Goal: Check status: Check status

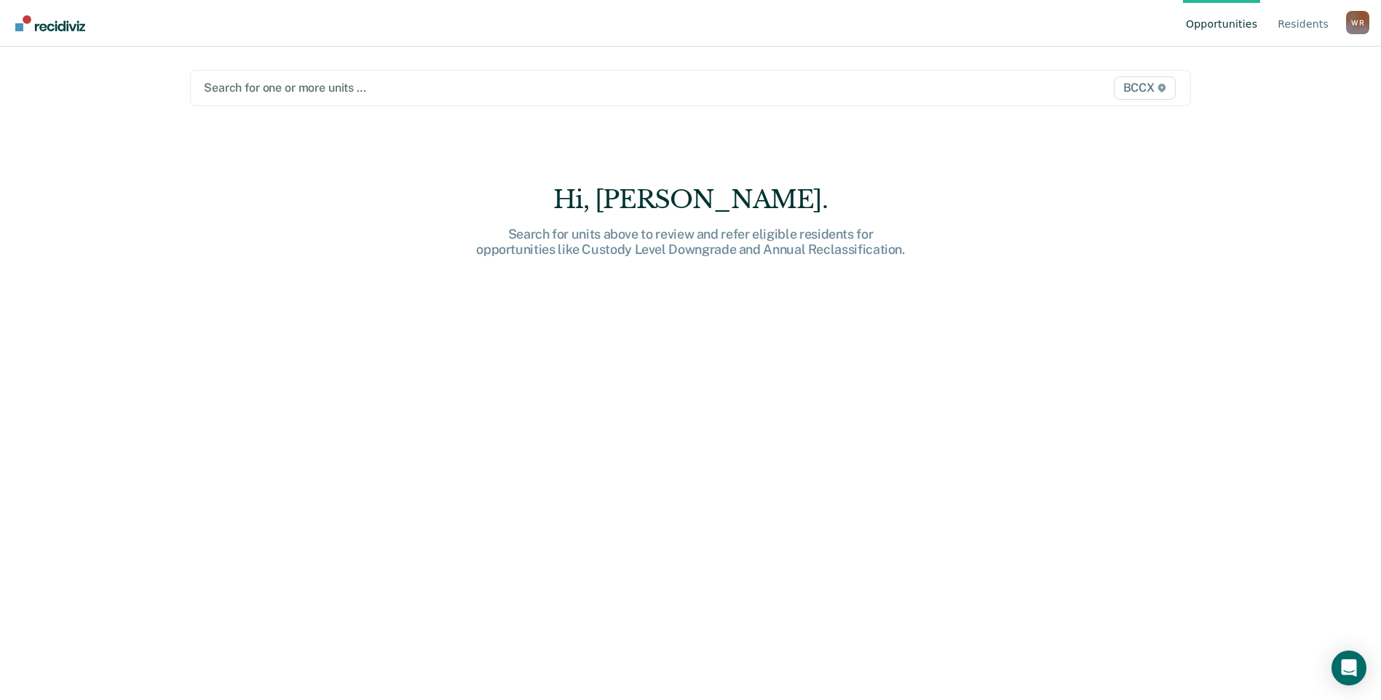
click at [450, 95] on div at bounding box center [544, 87] width 681 height 17
click at [453, 92] on div at bounding box center [544, 87] width 681 height 17
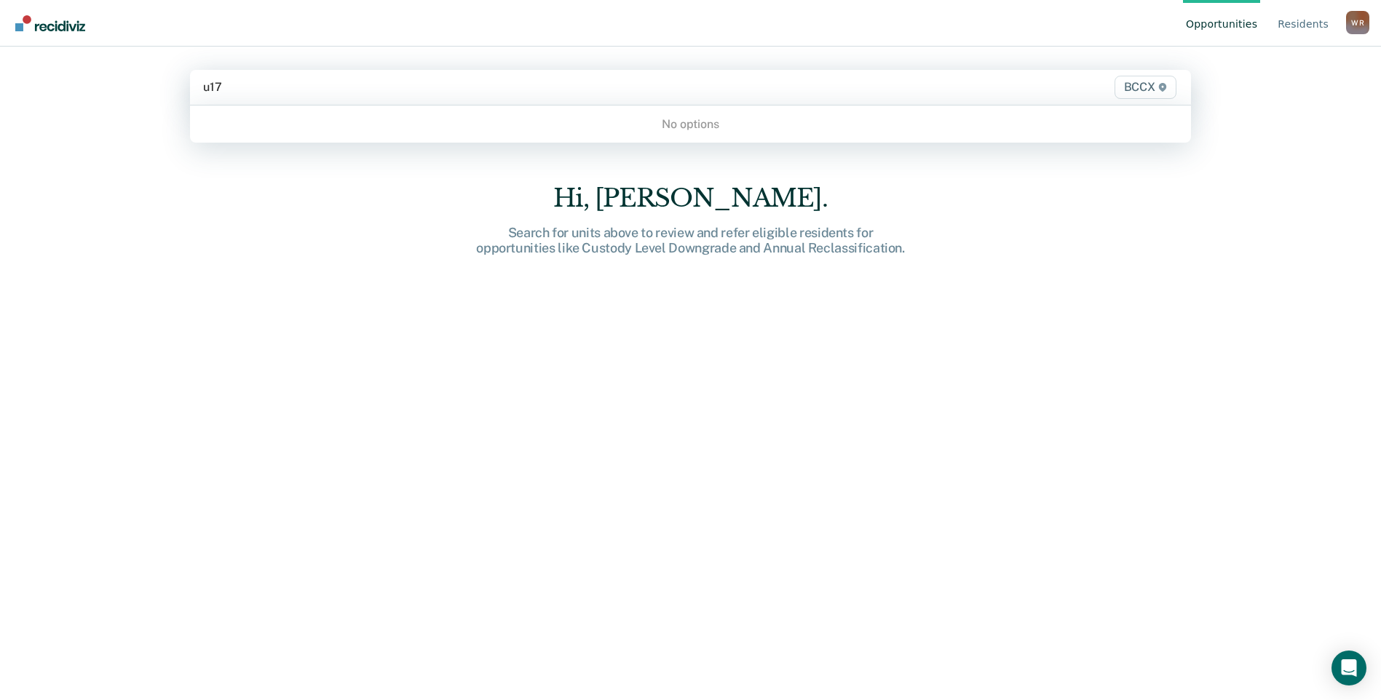
type input "u17"
click at [287, 84] on div at bounding box center [543, 87] width 681 height 17
click at [312, 93] on div at bounding box center [543, 87] width 681 height 17
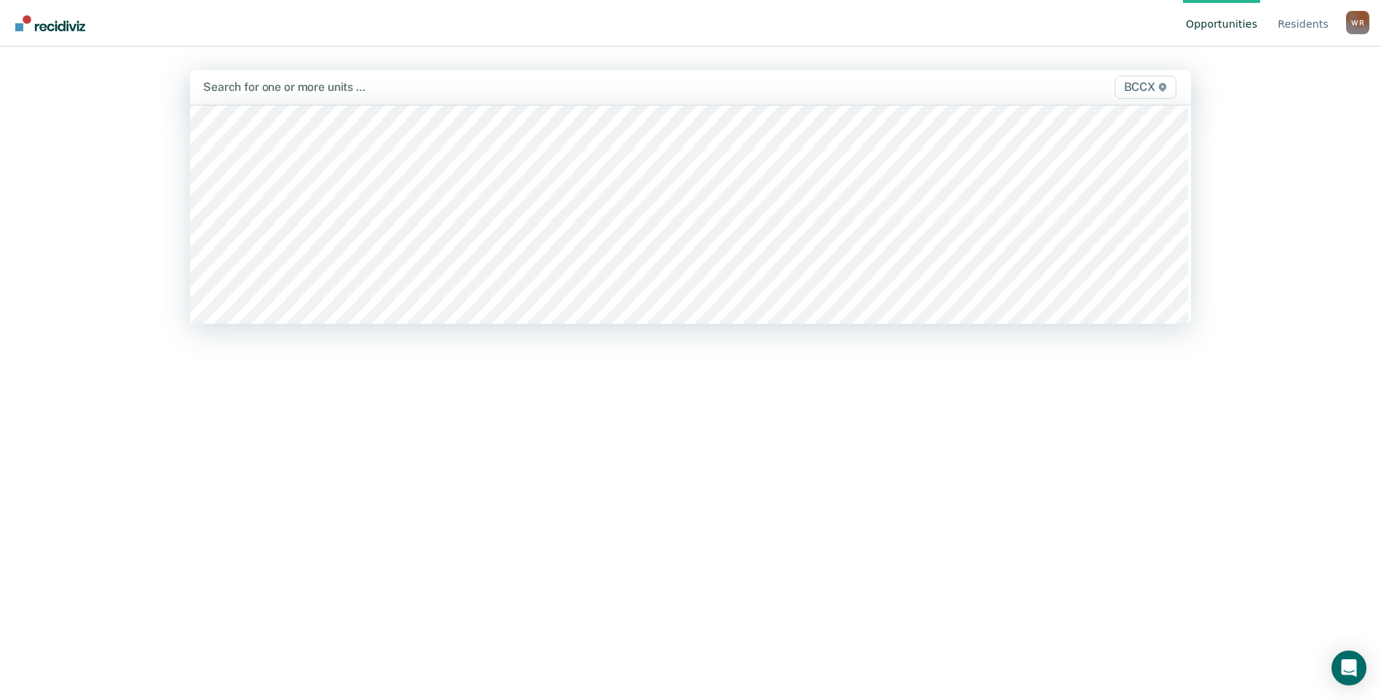
scroll to position [582, 0]
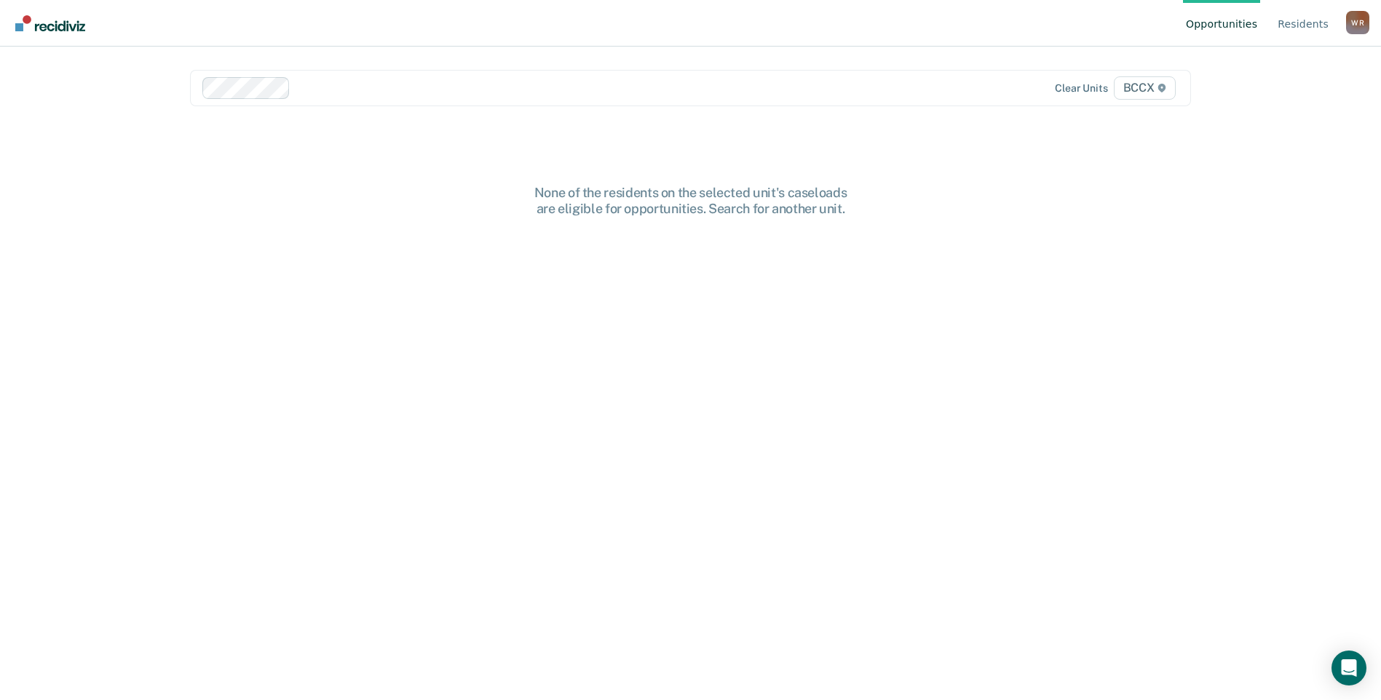
click at [360, 86] on div at bounding box center [590, 87] width 588 height 17
click at [403, 90] on div at bounding box center [636, 87] width 495 height 17
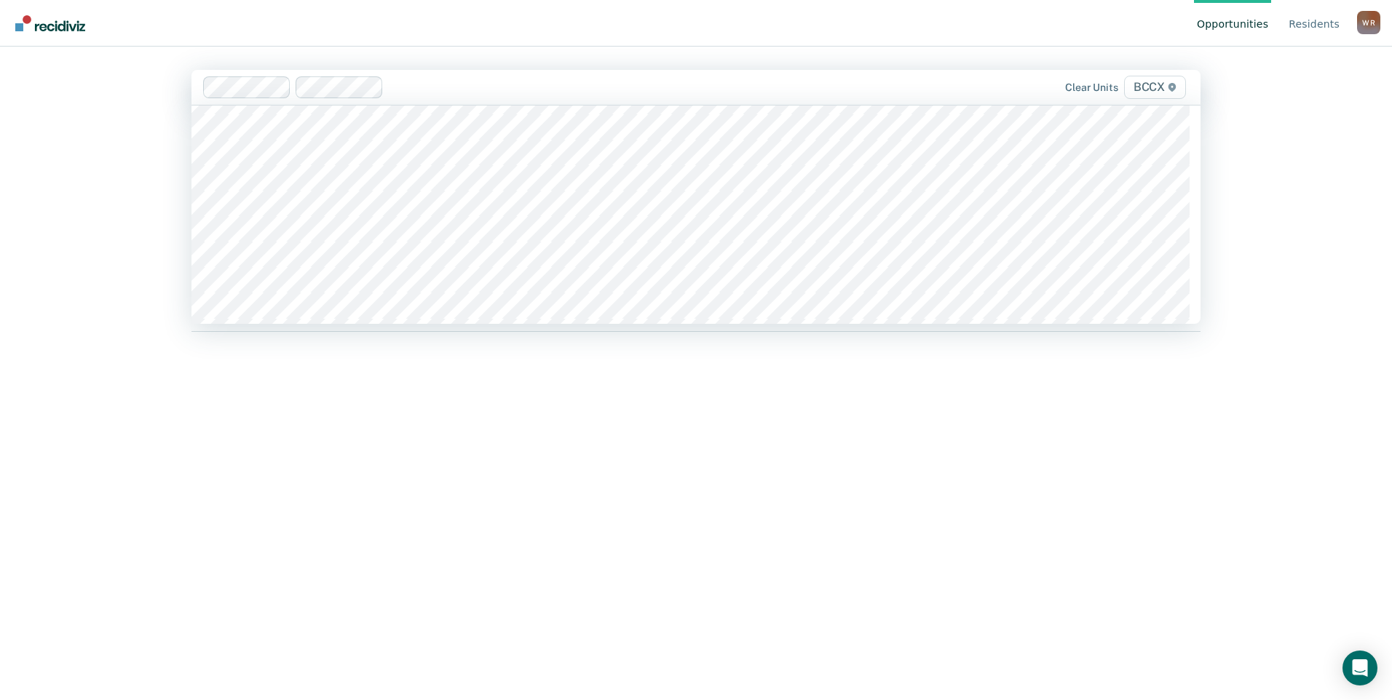
scroll to position [510, 0]
click at [520, 90] on div at bounding box center [687, 87] width 410 height 17
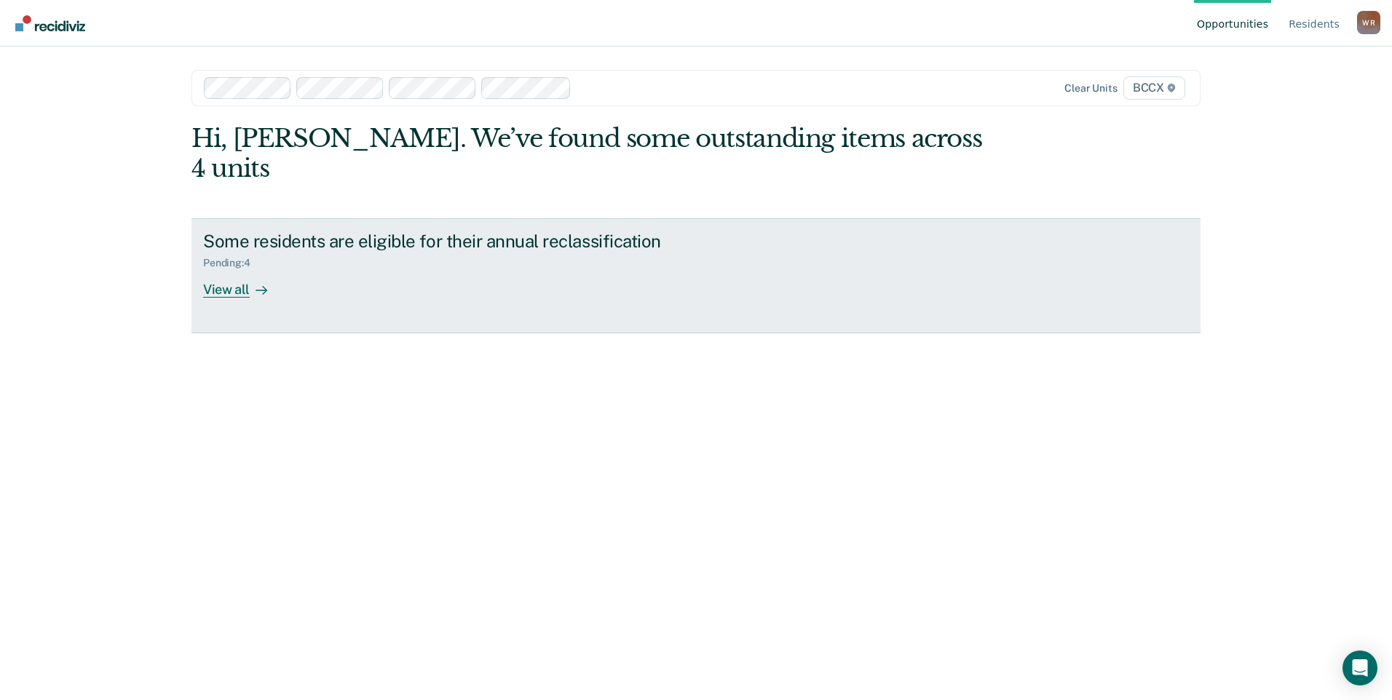
click at [285, 251] on div "Pending : 4" at bounding box center [458, 260] width 511 height 18
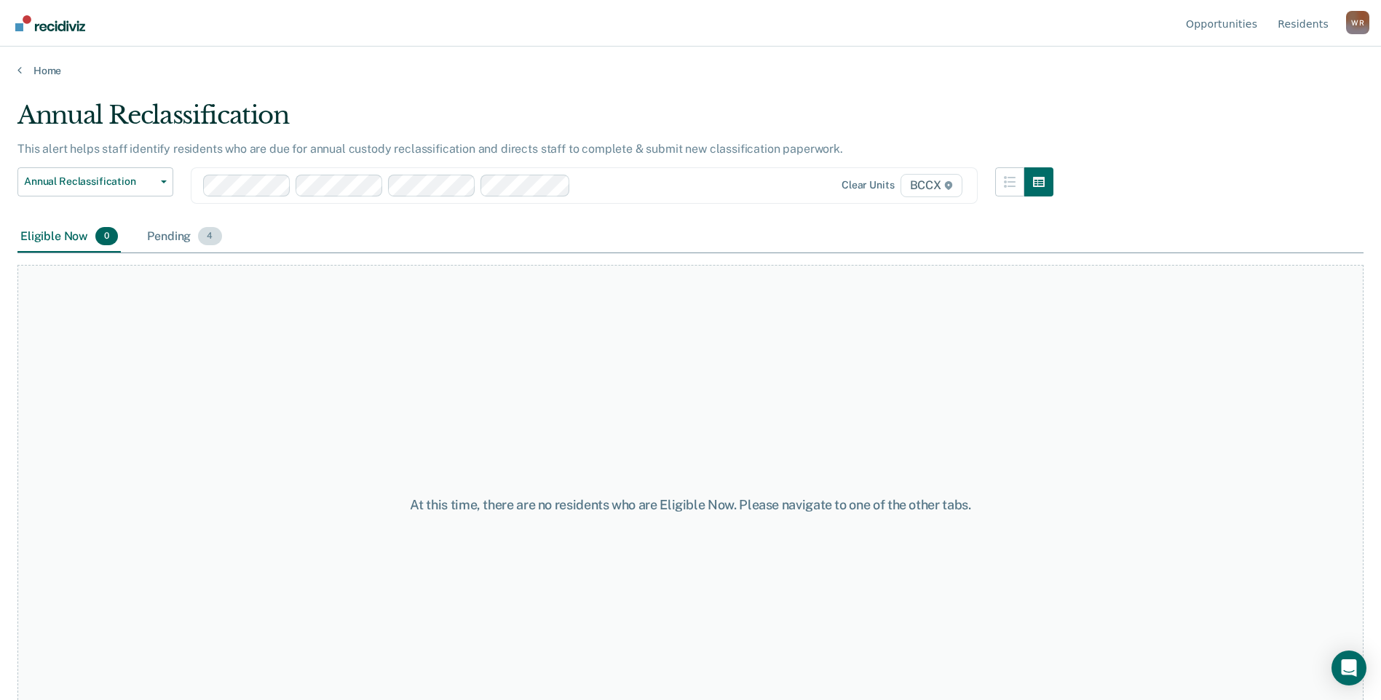
click at [181, 239] on div "Pending 4" at bounding box center [184, 237] width 80 height 32
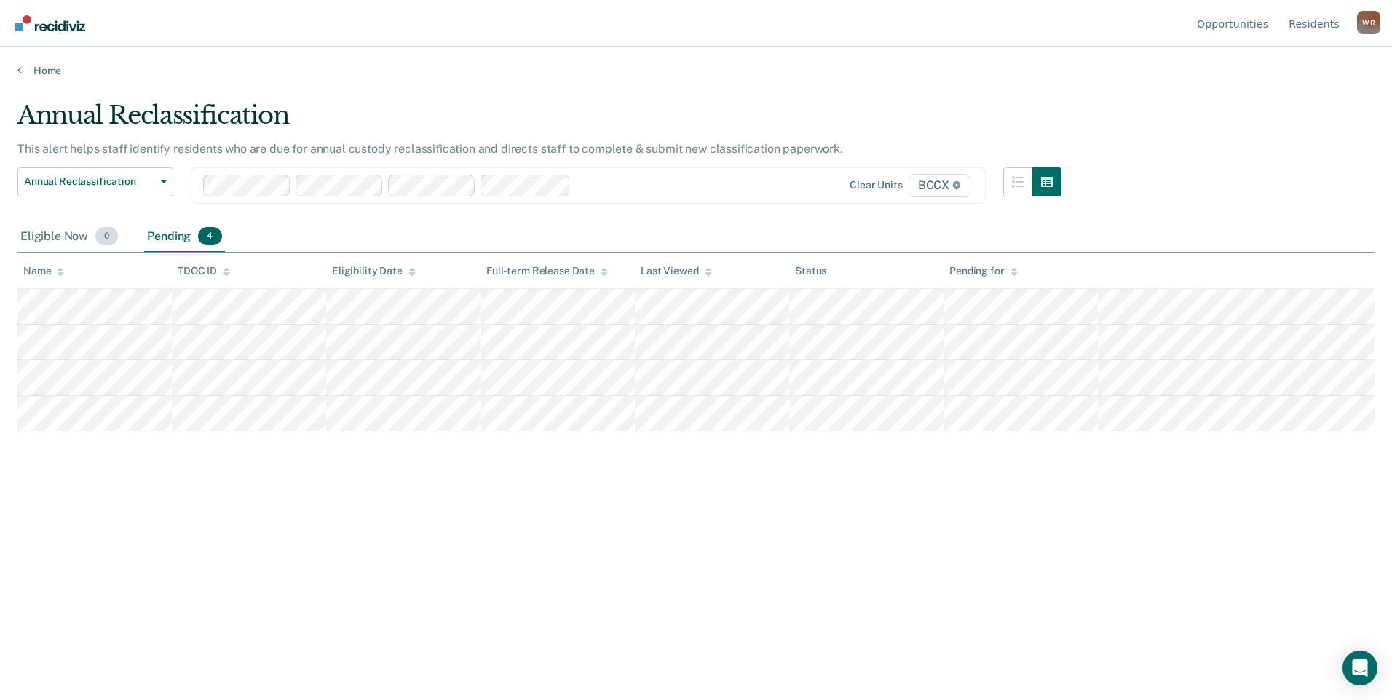
click at [76, 235] on div "Eligible Now 0" at bounding box center [68, 237] width 103 height 32
